Goal: Check status: Check status

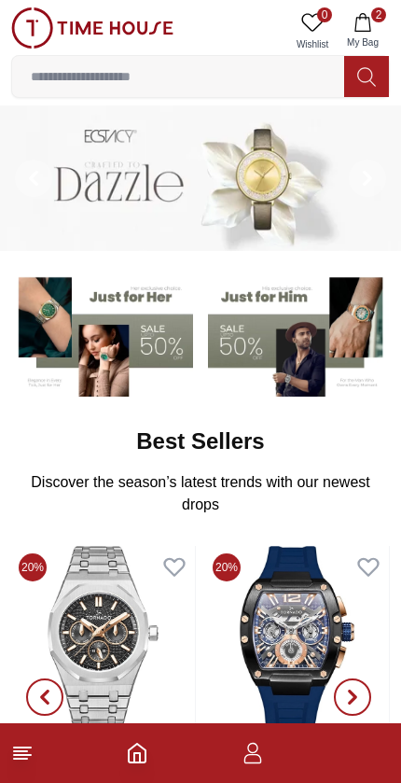
click at [348, 37] on span "My Bag" at bounding box center [362, 42] width 47 height 14
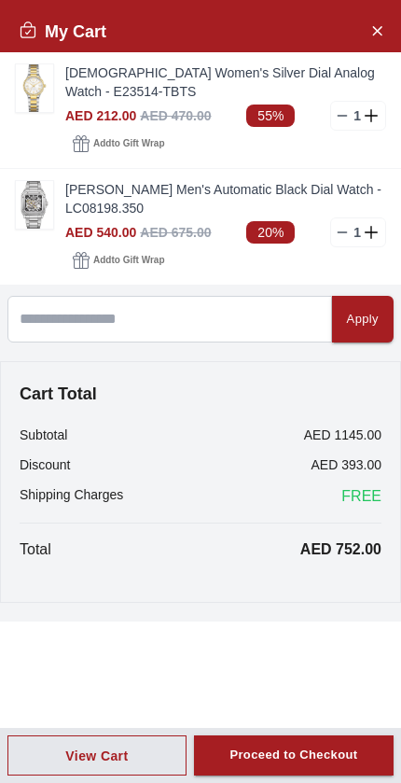
click at [344, 229] on icon at bounding box center [342, 232] width 15 height 15
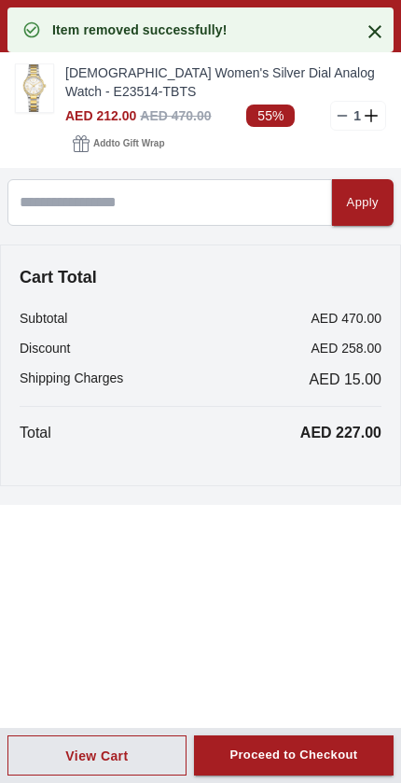
click at [338, 98] on link "Ecstacy Women's Silver Dial Analog Watch - E23514-TBTS" at bounding box center [225, 81] width 321 height 37
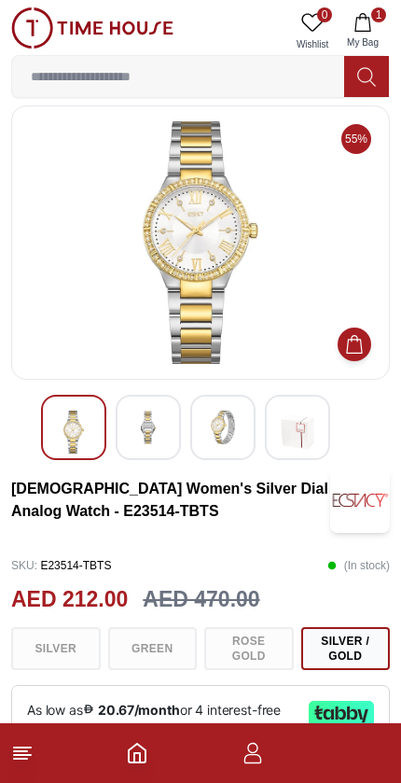
scroll to position [14, 0]
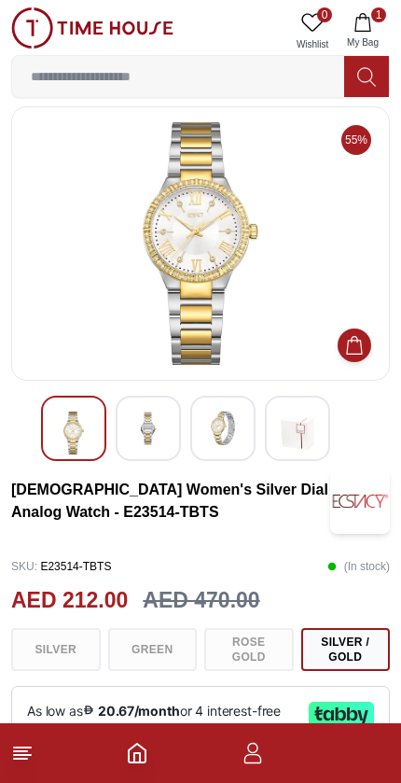
click at [378, 38] on span "My Bag" at bounding box center [362, 42] width 47 height 14
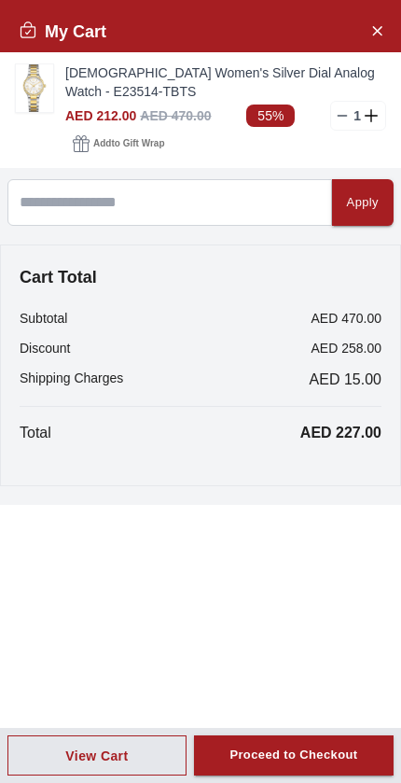
click at [343, 116] on line at bounding box center [343, 116] width 8 height 0
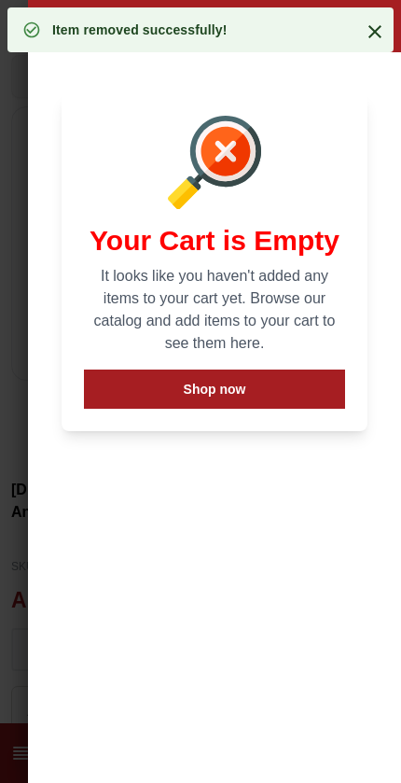
click at [280, 394] on button "Shop now" at bounding box center [214, 388] width 261 height 39
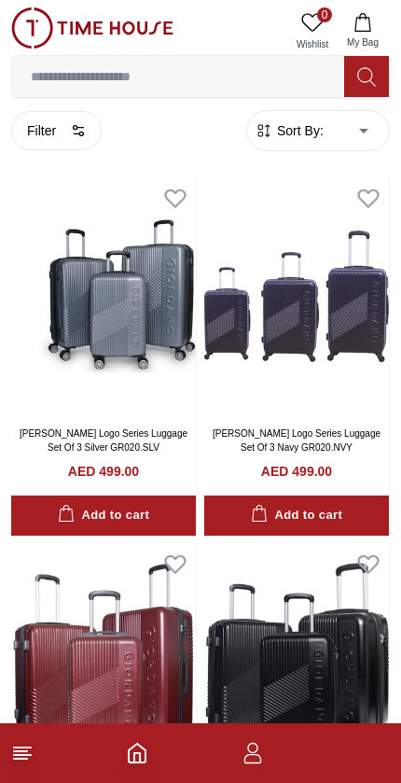
click at [256, 761] on icon "button" at bounding box center [253, 752] width 22 height 22
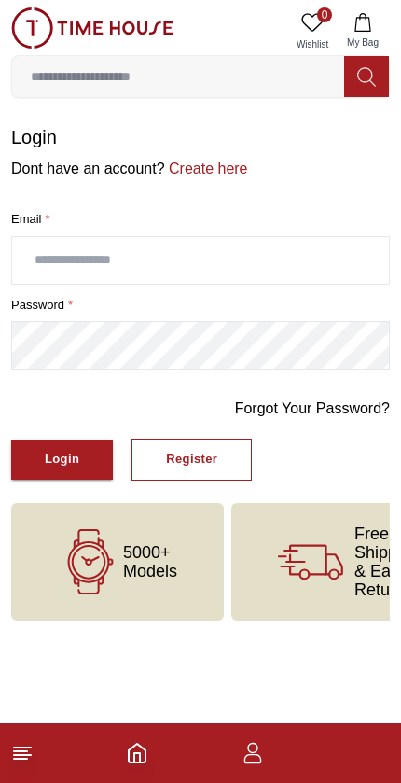
click at [62, 270] on input "text" at bounding box center [200, 260] width 377 height 47
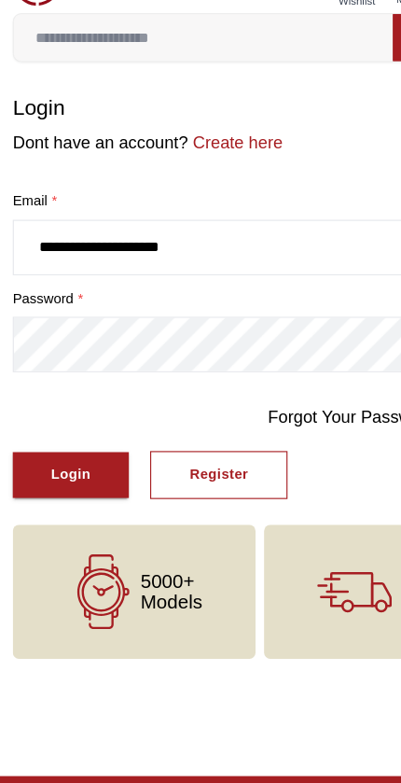
type input "**********"
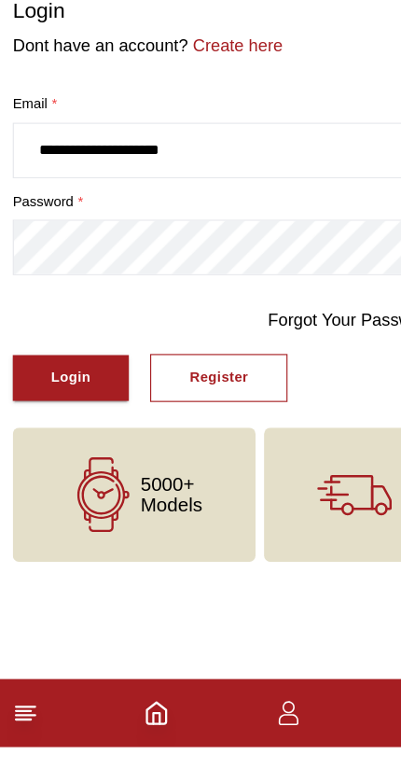
click at [41, 439] on button "Login" at bounding box center [62, 459] width 102 height 40
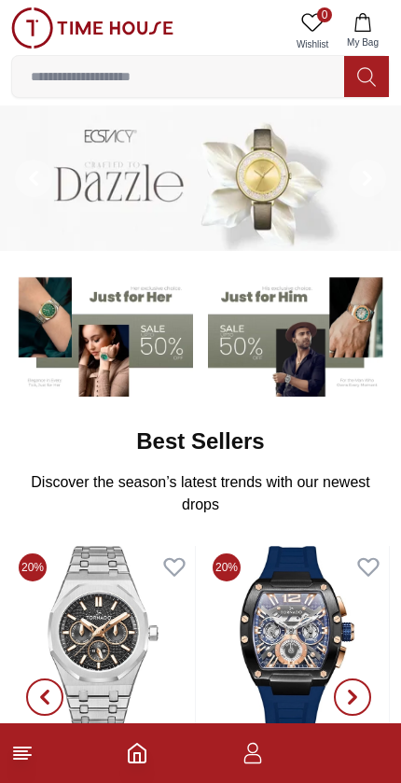
click at [258, 759] on icon "button" at bounding box center [253, 752] width 22 height 22
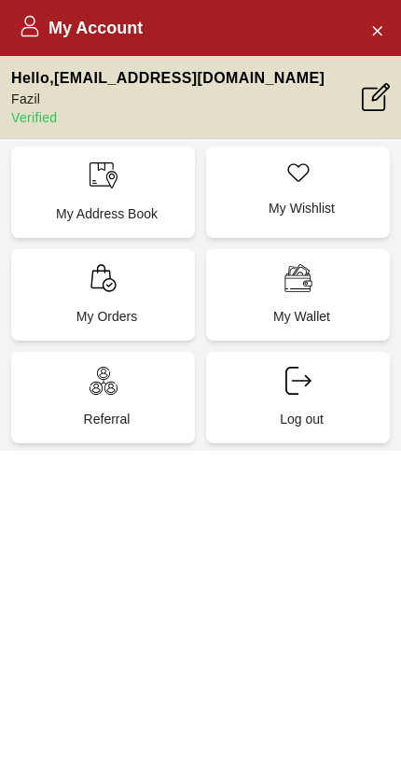
click at [83, 305] on div "My Orders" at bounding box center [103, 294] width 184 height 91
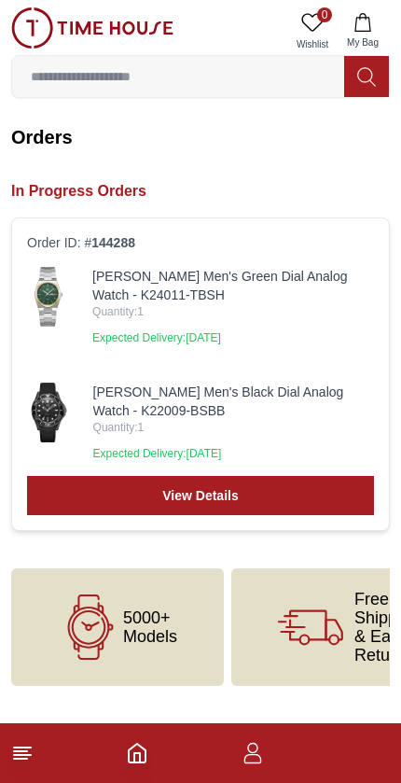
click at [277, 505] on link "View Details" at bounding box center [200, 495] width 347 height 39
